Goal: Obtain resource: Obtain resource

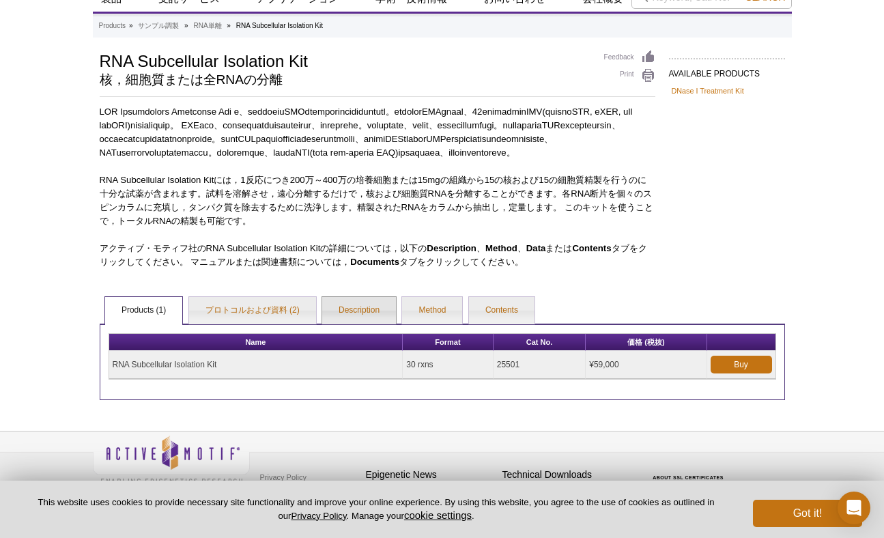
scroll to position [109, 0]
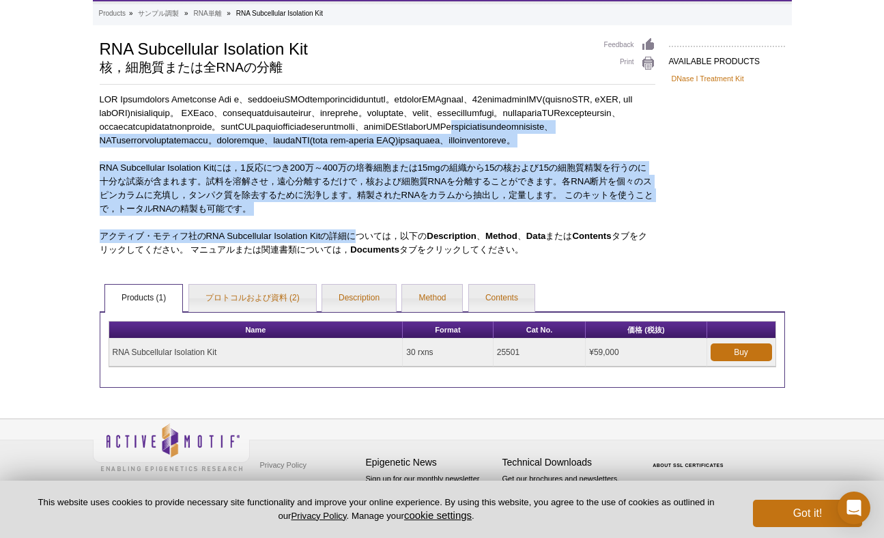
drag, startPoint x: 354, startPoint y: 215, endPoint x: 360, endPoint y: 233, distance: 19.2
click at [358, 240] on div "RNA Subcellular Isolation Kitには，1反応につき200万～400万の培養細胞または15mgの組織から15の核および15の細胞質精製…" at bounding box center [377, 175] width 555 height 164
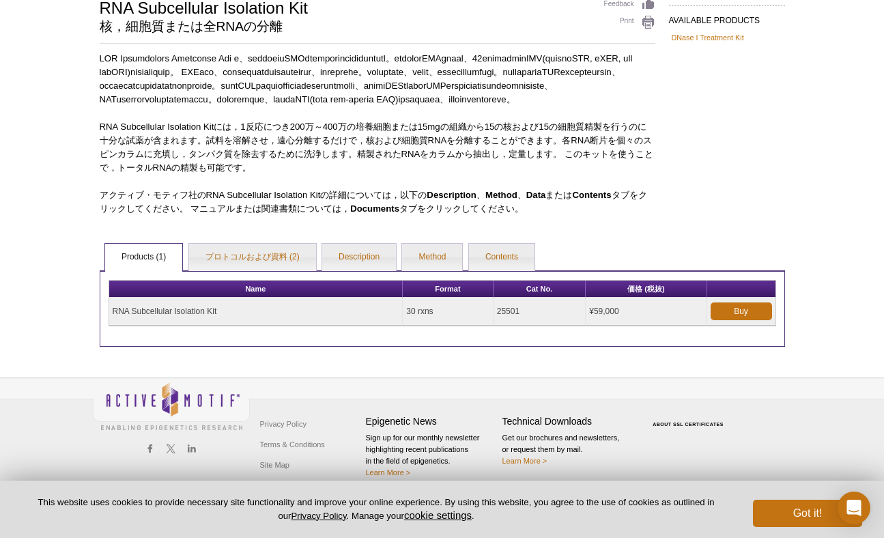
click at [420, 175] on p "RNA Subcellular Isolation Kitには，1反応につき200万～400万の培養細胞または15mgの組織から15の核および15の細胞質精製…" at bounding box center [377, 147] width 555 height 55
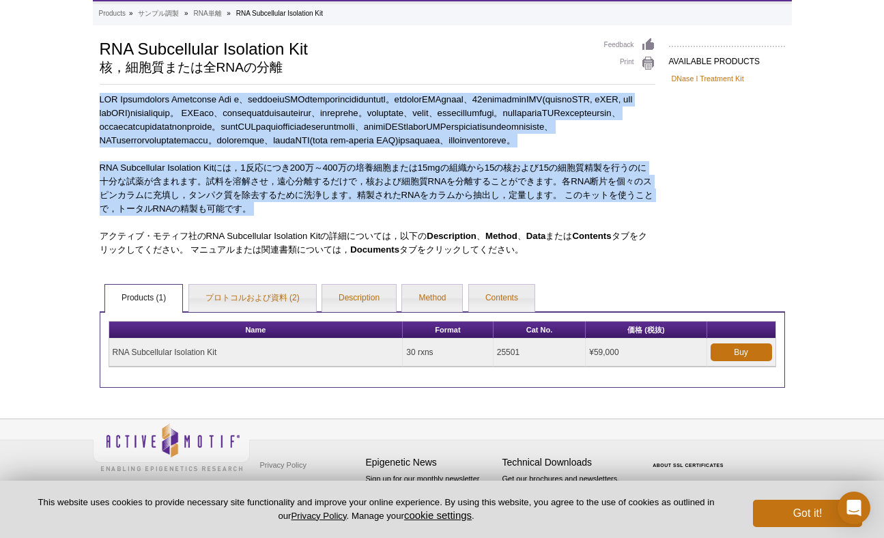
drag, startPoint x: 596, startPoint y: 46, endPoint x: 644, endPoint y: 237, distance: 197.8
click at [643, 237] on div "AVAILABLE PRODUCTS DNase I Treatment Kit Available Products DNase I Treatment K…" at bounding box center [442, 213] width 699 height 350
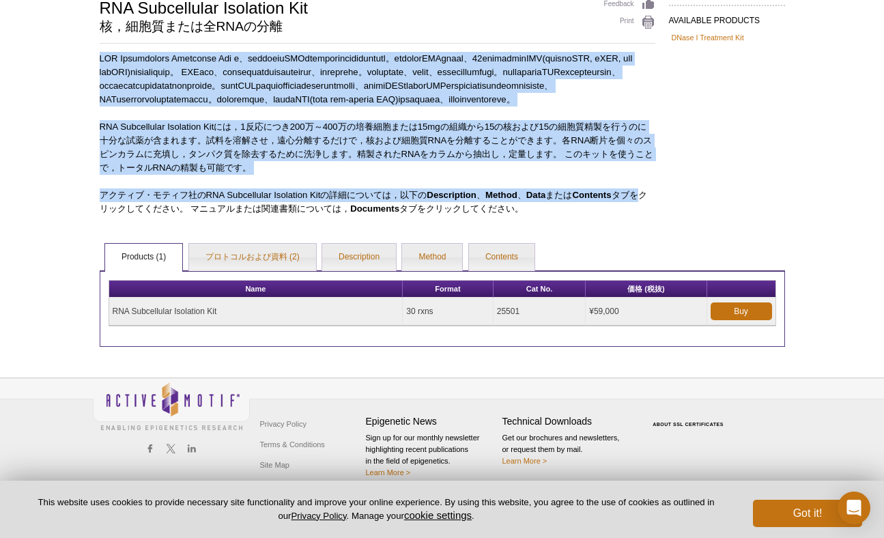
click at [644, 216] on p "アクティブ・モティフ社のRNA Subcellular Isolation Kitの詳細については，以下の Description 、 Method 、 Da…" at bounding box center [377, 201] width 555 height 27
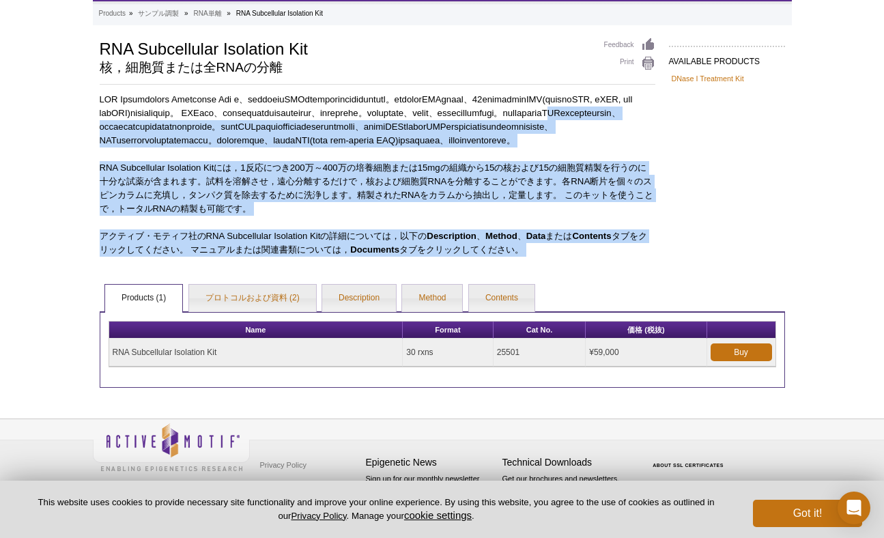
drag, startPoint x: 635, startPoint y: 80, endPoint x: 629, endPoint y: 285, distance: 204.8
click at [629, 285] on div "AVAILABLE PRODUCTS DNase I Treatment Kit Available Products DNase I Treatment K…" at bounding box center [442, 213] width 699 height 350
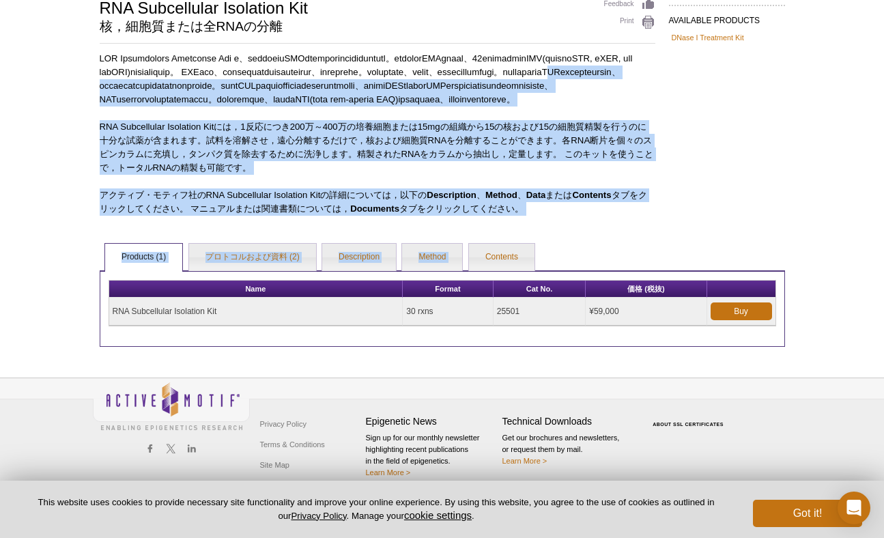
click at [670, 207] on div "AVAILABLE PRODUCTS DNase I Treatment Kit Available Products DNase I Treatment K…" at bounding box center [442, 172] width 699 height 350
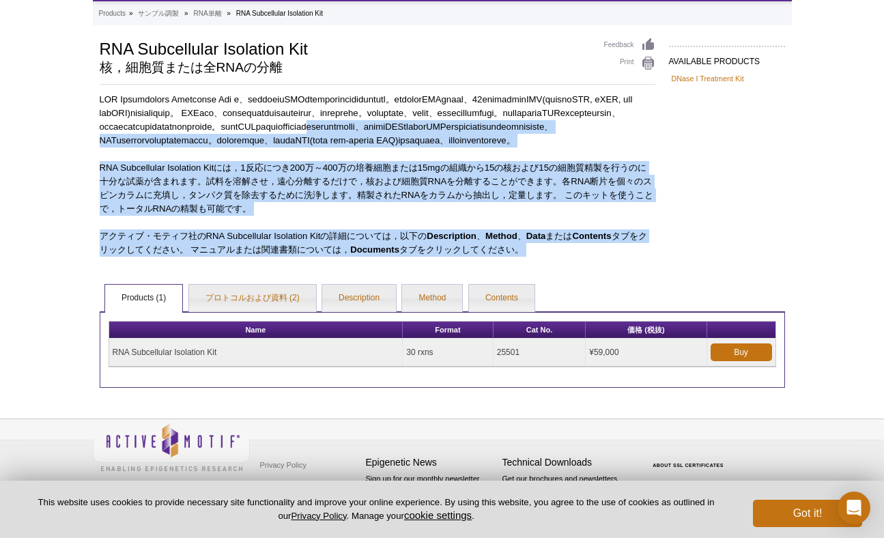
drag, startPoint x: 622, startPoint y: 138, endPoint x: 629, endPoint y: 268, distance: 130.5
click at [629, 268] on div "AVAILABLE PRODUCTS DNase I Treatment Kit Available Products DNase I Treatment K…" at bounding box center [442, 213] width 699 height 350
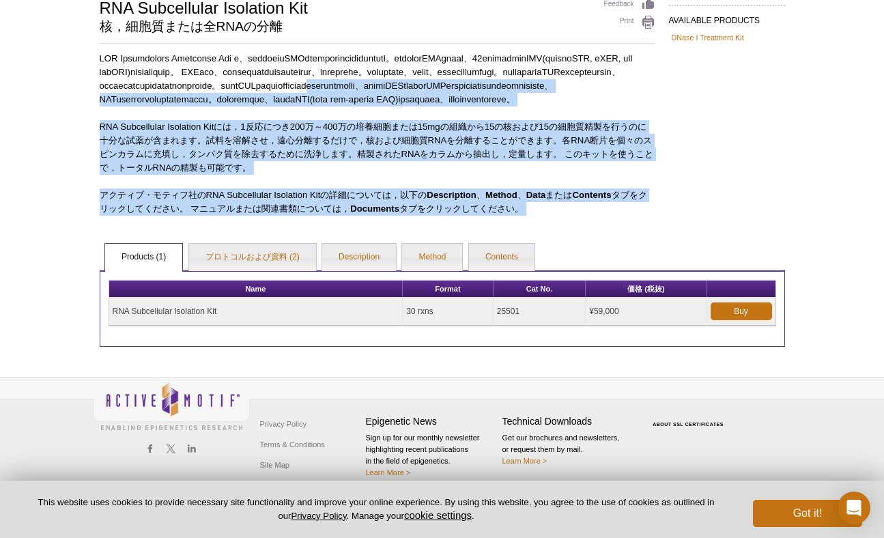
click at [629, 268] on div "AVAILABLE PRODUCTS DNase I Treatment Kit Available Products DNase I Treatment K…" at bounding box center [442, 172] width 699 height 350
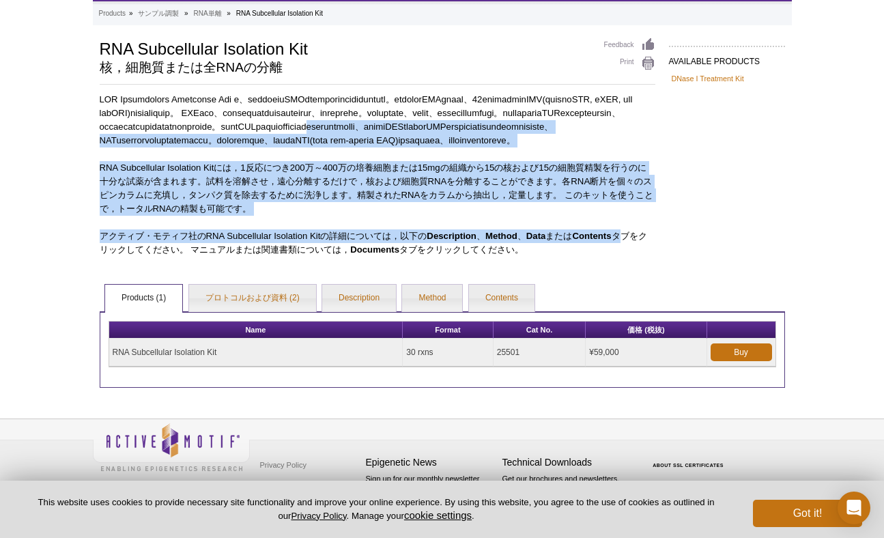
click at [626, 239] on div "RNA Subcellular Isolation Kitには，1反応につき200万～400万の培養細胞または15mgの組織から15の核および15の細胞質精製…" at bounding box center [377, 175] width 555 height 164
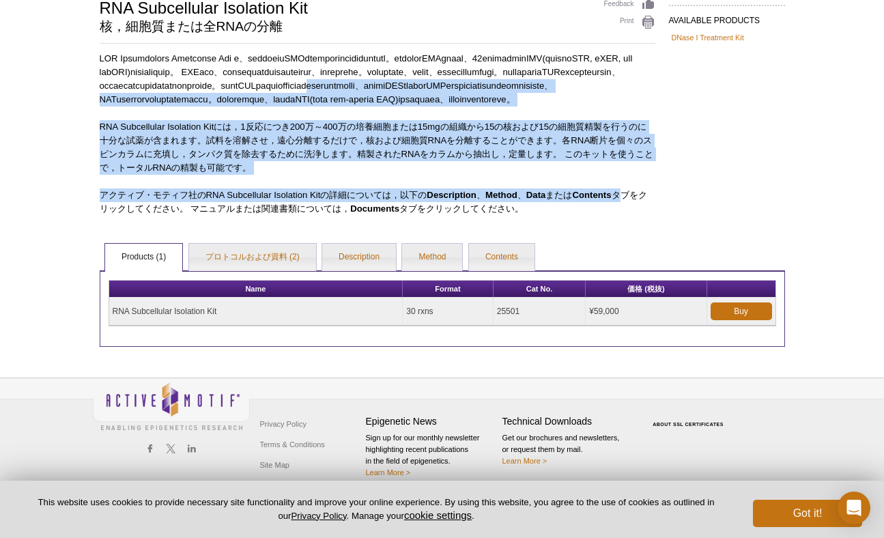
click at [626, 216] on p "アクティブ・モティフ社のRNA Subcellular Isolation Kitの詳細については，以下の Description 、 Method 、 Da…" at bounding box center [377, 201] width 555 height 27
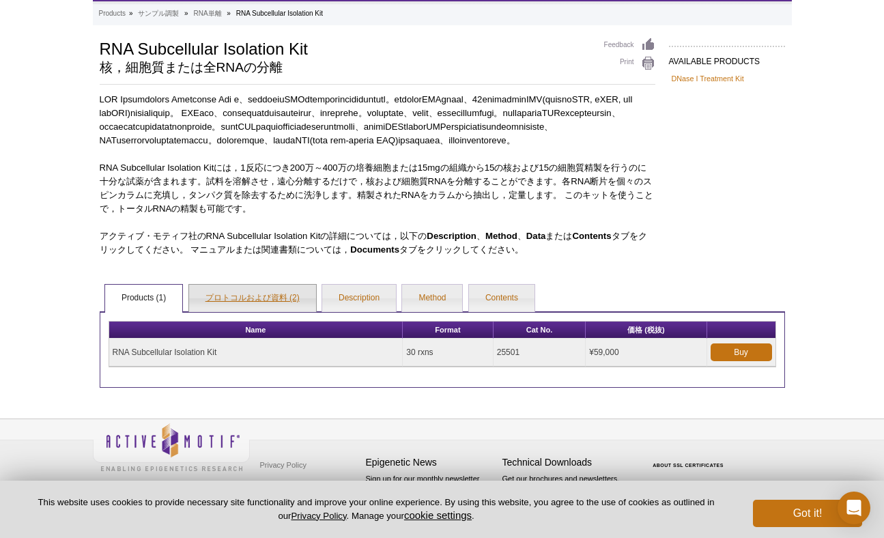
click at [286, 295] on link "プロトコルおよび資料 (2)" at bounding box center [252, 298] width 127 height 27
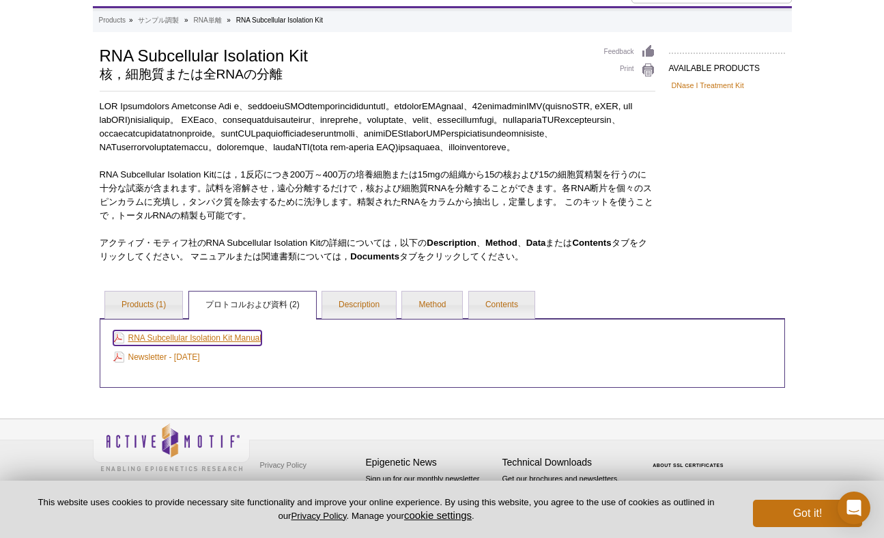
click at [205, 337] on link "RNA Subcellular Isolation Kit Manual" at bounding box center [187, 337] width 148 height 15
click at [200, 356] on link "Newsletter - [DATE]" at bounding box center [156, 356] width 87 height 15
